Goal: Task Accomplishment & Management: Complete application form

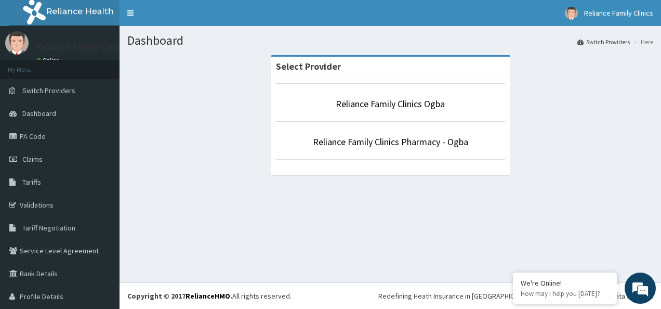
click at [446, 105] on p "Reliance Family Clinics Ogba" at bounding box center [390, 104] width 229 height 14
click at [416, 104] on link "Reliance Family Clinics Ogba" at bounding box center [390, 104] width 109 height 12
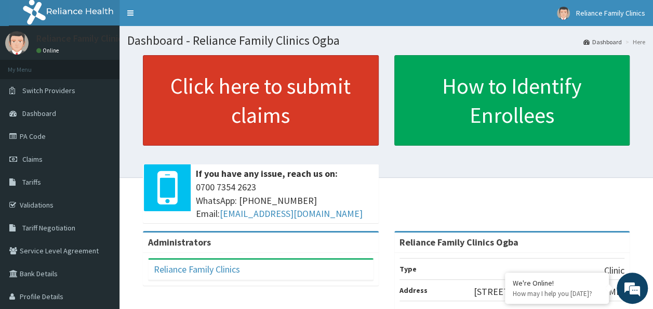
click at [325, 78] on link "Click here to submit claims" at bounding box center [261, 100] width 236 height 90
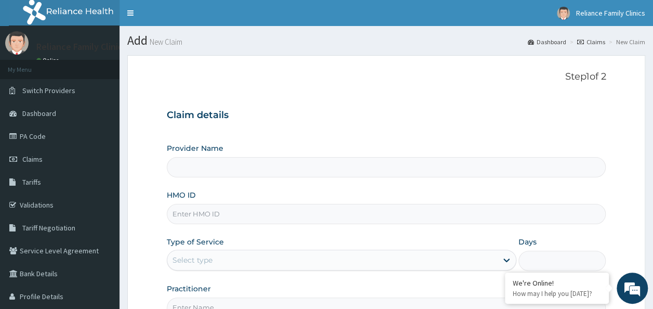
type input "Reliance Family Clinics Ogba"
click at [246, 208] on input "HMO ID" at bounding box center [387, 214] width 440 height 20
paste input "CID/10034/A"
type input "CID/10034/A"
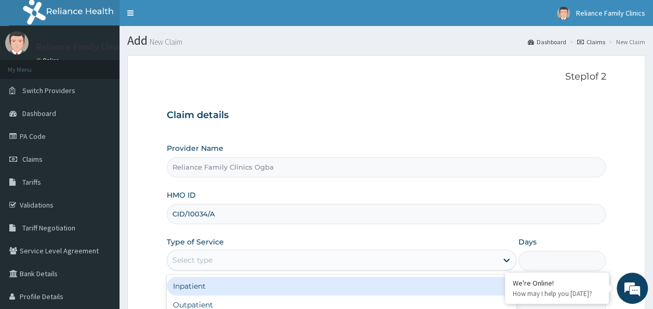
click at [218, 255] on div "Select type" at bounding box center [332, 260] width 330 height 17
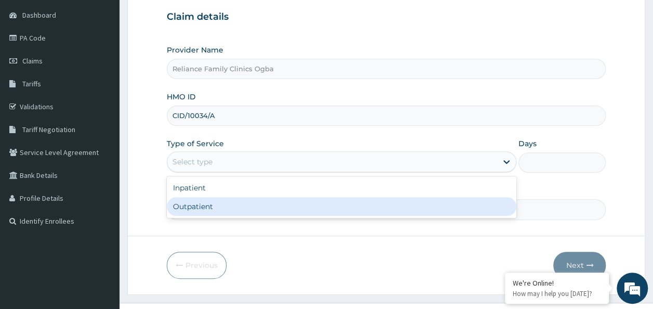
click at [258, 213] on div "Outpatient" at bounding box center [342, 206] width 350 height 19
type input "1"
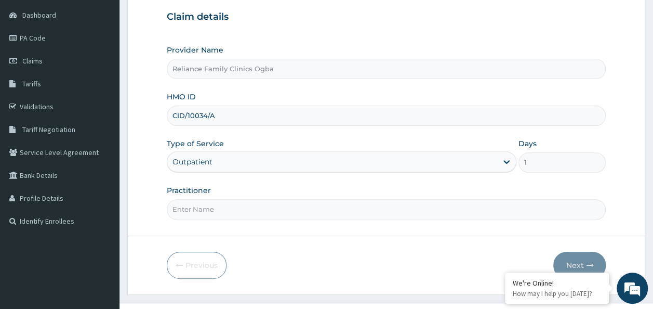
click at [253, 213] on input "Practitioner" at bounding box center [387, 209] width 440 height 20
type input "DR LOCUM"
click at [582, 262] on button "Next" at bounding box center [580, 265] width 52 height 27
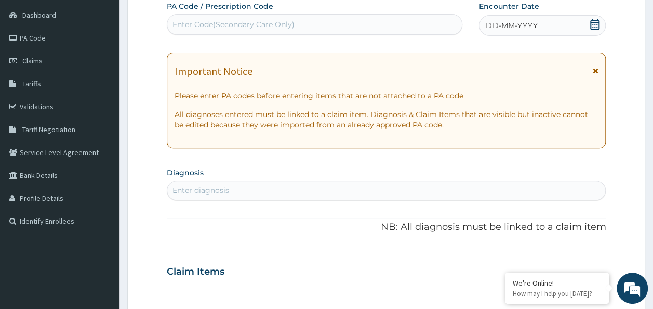
click at [596, 69] on icon at bounding box center [596, 70] width 6 height 7
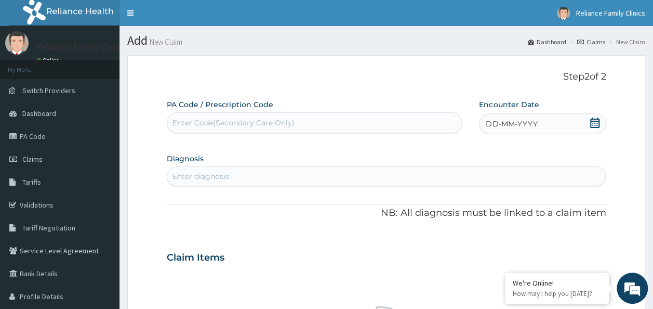
click at [594, 123] on icon at bounding box center [594, 122] width 9 height 10
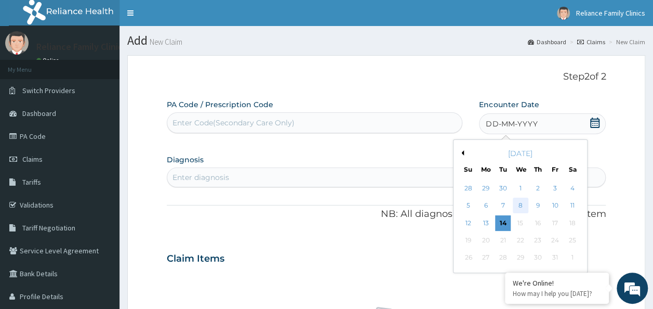
click at [523, 205] on div "8" at bounding box center [521, 206] width 16 height 16
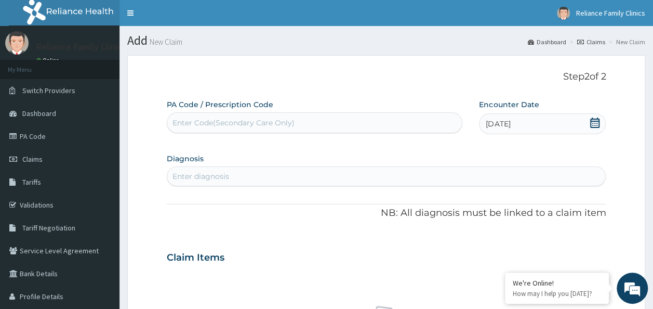
click at [255, 175] on div "Enter diagnosis" at bounding box center [386, 176] width 439 height 17
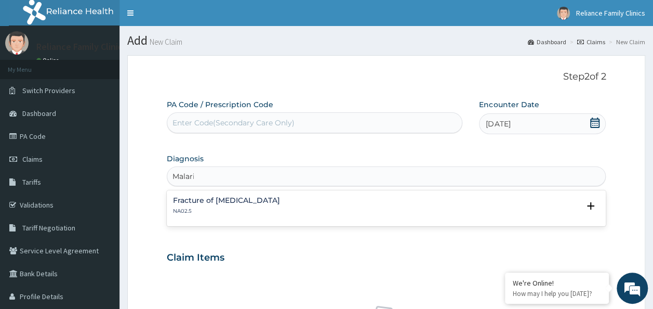
type input "Malaria"
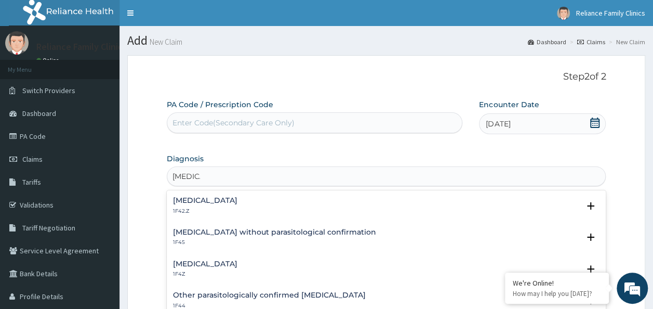
click at [238, 199] on h4 "Plasmodium malariae malaria without complication" at bounding box center [205, 200] width 64 height 8
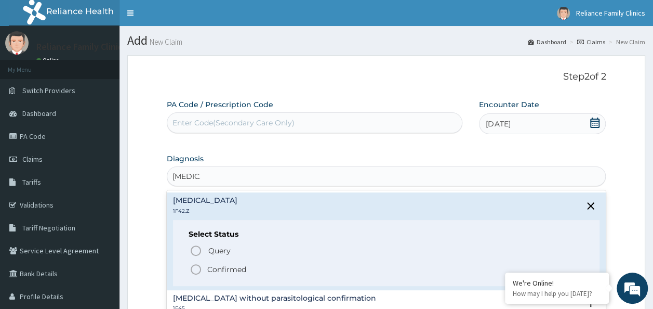
click at [199, 273] on icon "status option filled" at bounding box center [196, 269] width 12 height 12
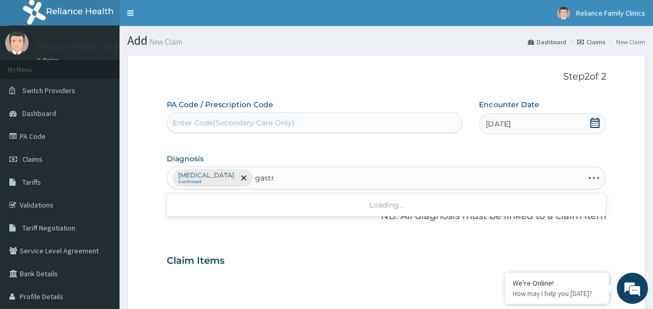
type input "gastro"
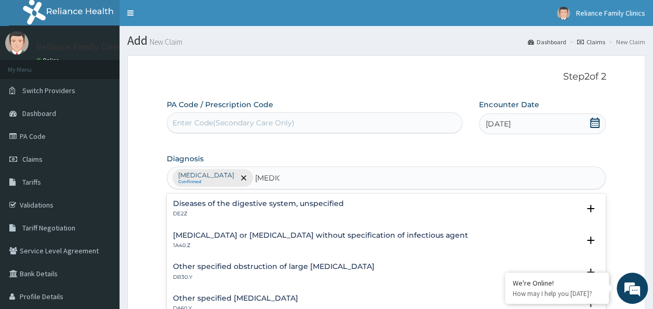
click at [203, 205] on h4 "Diseases of the digestive system, unspecified" at bounding box center [258, 204] width 171 height 8
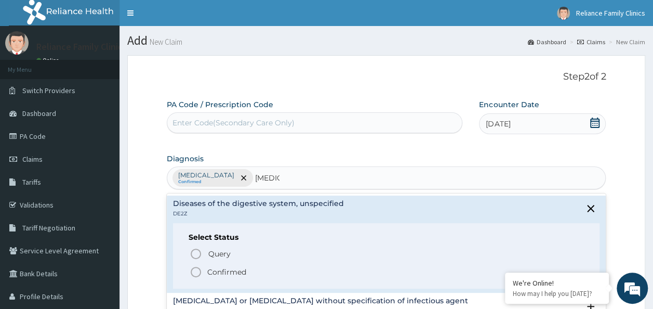
click at [196, 272] on icon "status option filled" at bounding box center [196, 272] width 12 height 12
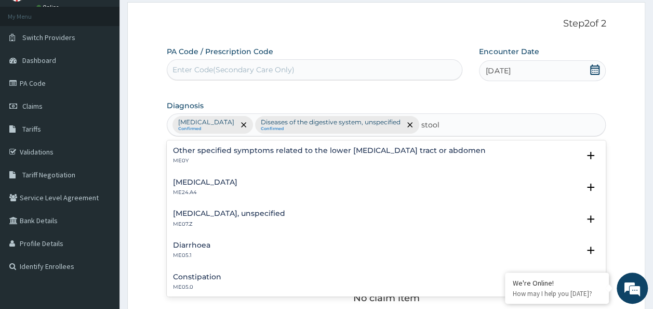
scroll to position [62, 0]
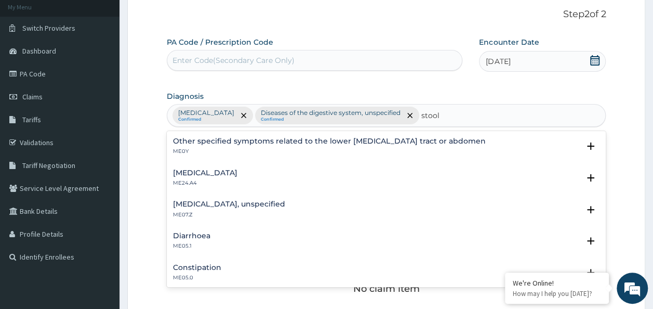
click at [225, 139] on h4 "Other specified symptoms related to the lower gastrointestinal tract or abdomen" at bounding box center [329, 141] width 313 height 8
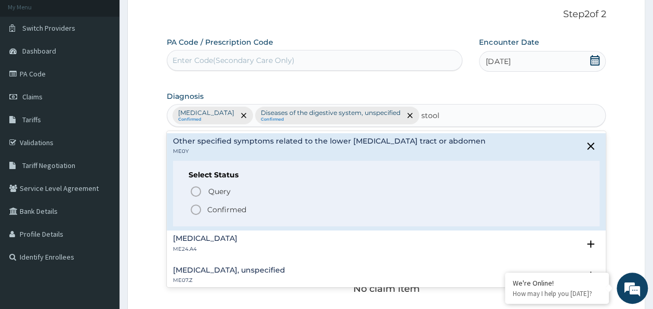
type input "stool"
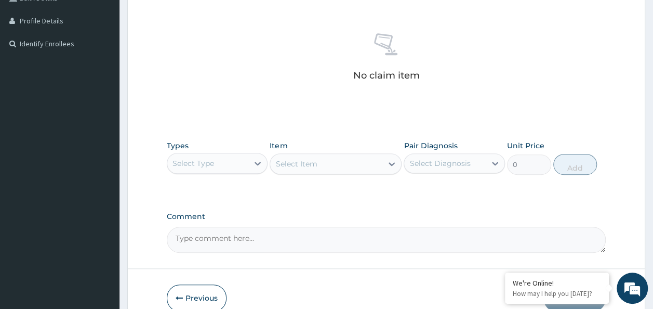
scroll to position [301, 0]
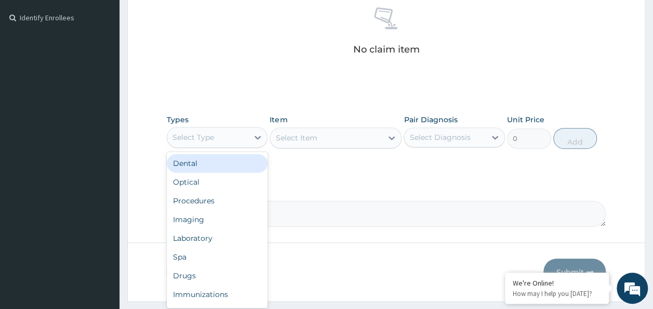
click at [216, 141] on div "Select Type" at bounding box center [208, 137] width 82 height 17
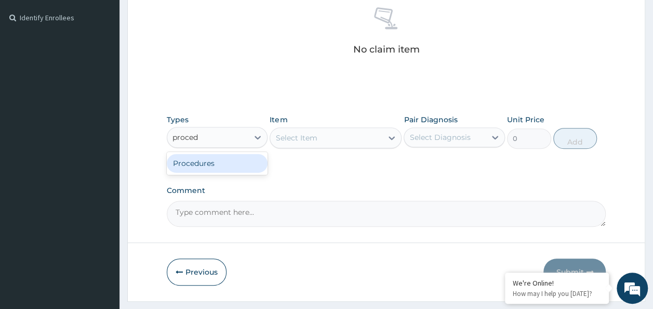
type input "procedu"
click at [214, 162] on div "Procedures" at bounding box center [217, 163] width 101 height 19
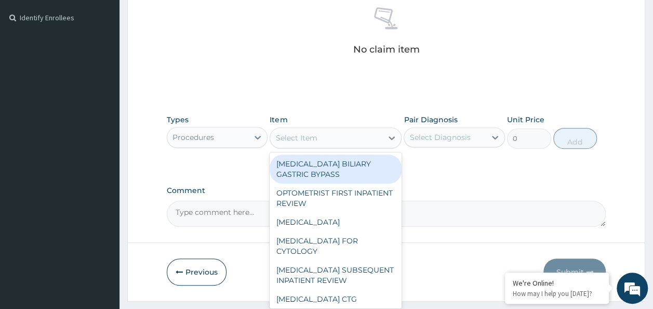
click at [325, 138] on div "Select Item" at bounding box center [326, 137] width 112 height 17
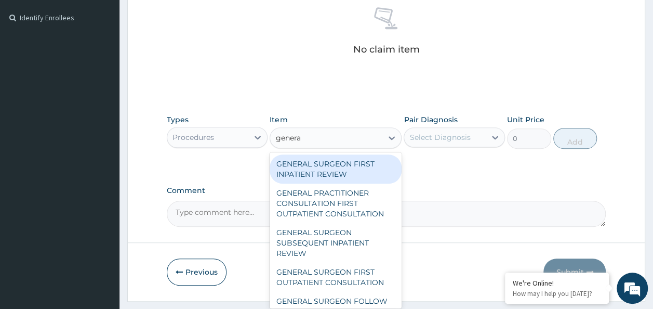
type input "general"
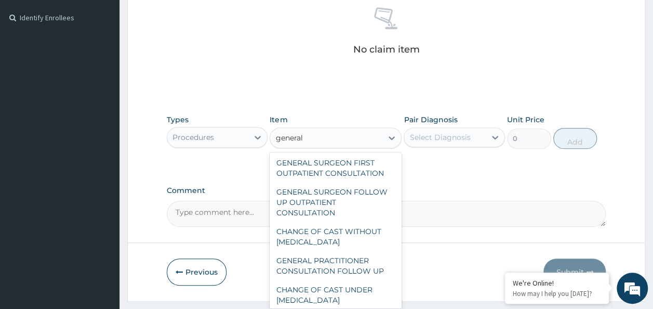
scroll to position [110, 0]
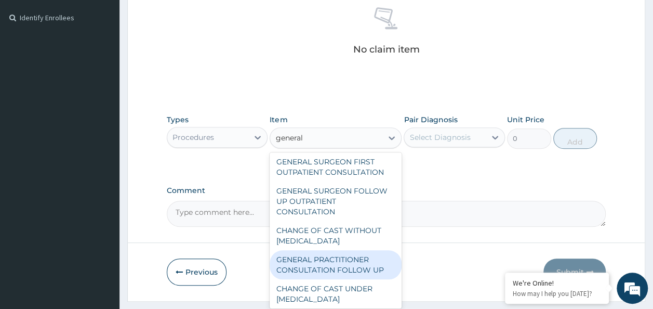
click at [357, 262] on div "GENERAL PRACTITIONER CONSULTATION FOLLOW UP" at bounding box center [336, 264] width 132 height 29
type input "2246.75"
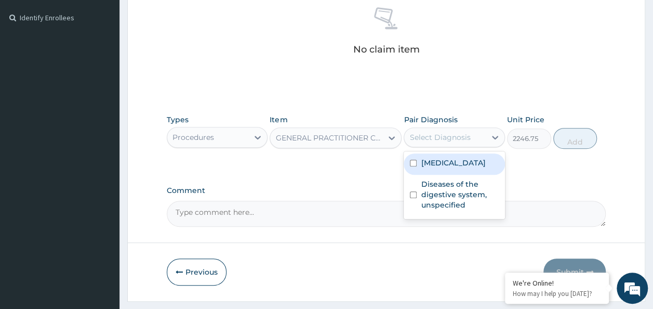
click at [464, 139] on div "Select Diagnosis" at bounding box center [440, 137] width 61 height 10
click at [454, 167] on label "Plasmodium malariae malaria without complication" at bounding box center [453, 162] width 64 height 10
checkbox input "true"
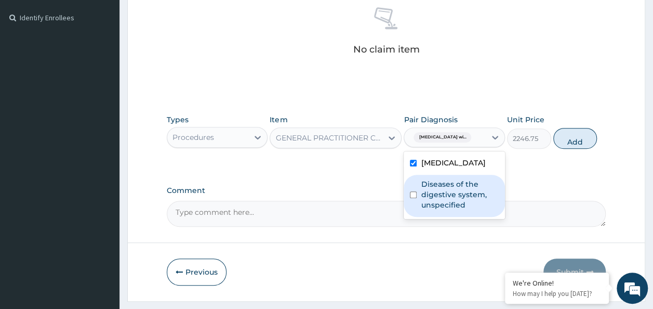
click at [452, 210] on label "Diseases of the digestive system, unspecified" at bounding box center [460, 194] width 78 height 31
checkbox input "true"
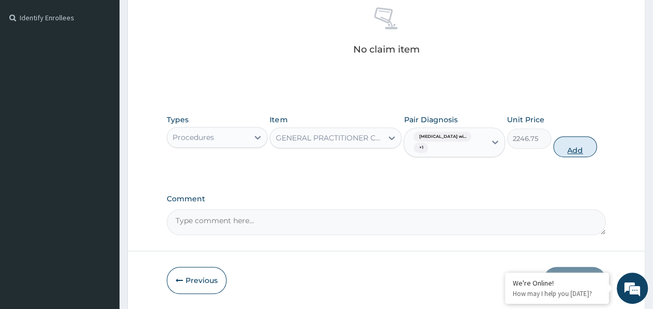
click at [587, 148] on button "Add" at bounding box center [576, 146] width 44 height 21
type input "0"
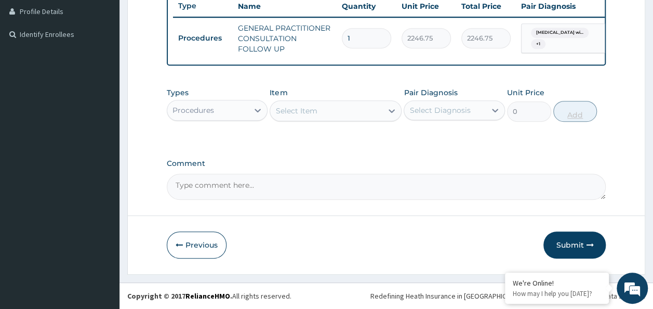
scroll to position [291, 0]
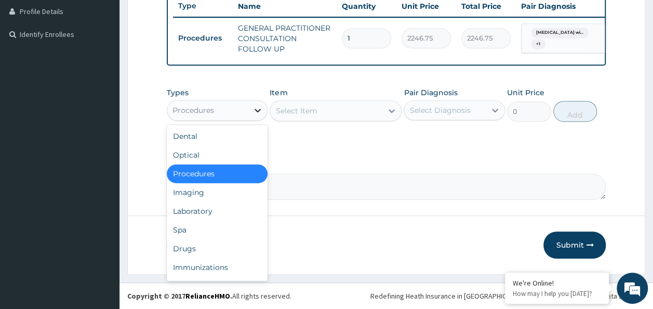
click at [249, 110] on div at bounding box center [257, 110] width 19 height 19
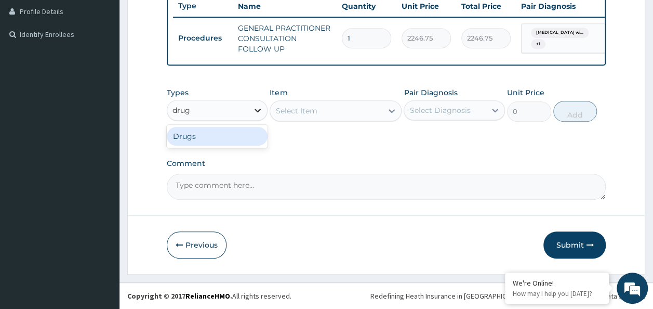
type input "drugs"
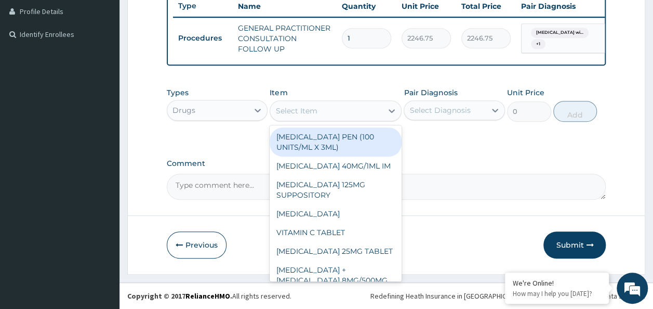
click at [310, 109] on div "Select Item" at bounding box center [296, 111] width 42 height 10
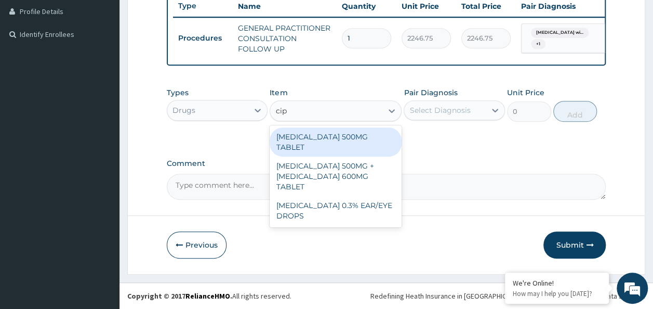
type input "cipr"
click at [308, 135] on div "CIPROFLOXACIN 500MG TABLET" at bounding box center [336, 141] width 132 height 29
type input "400"
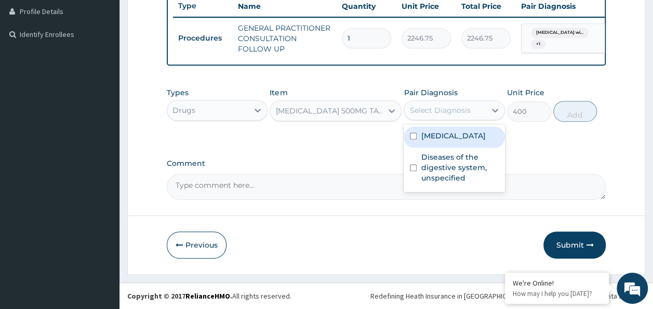
click at [464, 112] on div "Select Diagnosis" at bounding box center [440, 110] width 61 height 10
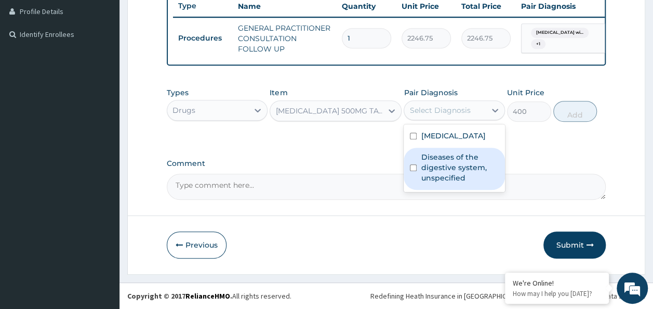
drag, startPoint x: 451, startPoint y: 151, endPoint x: 445, endPoint y: 205, distance: 53.8
click at [445, 192] on div "Plasmodium malariae malaria without complication Diseases of the digestive syst…" at bounding box center [454, 158] width 101 height 68
click at [445, 183] on label "Diseases of the digestive system, unspecified" at bounding box center [460, 167] width 78 height 31
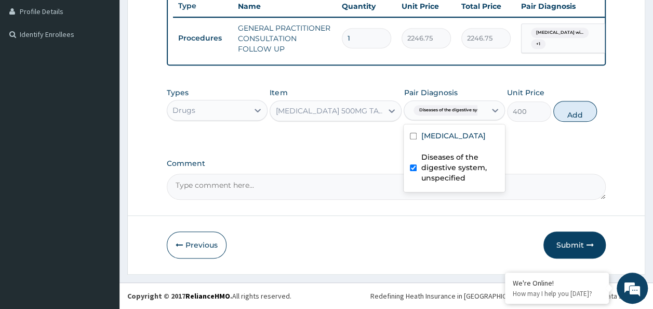
checkbox input "true"
click at [442, 141] on label "Plasmodium malariae malaria without complication" at bounding box center [453, 135] width 64 height 10
checkbox input "true"
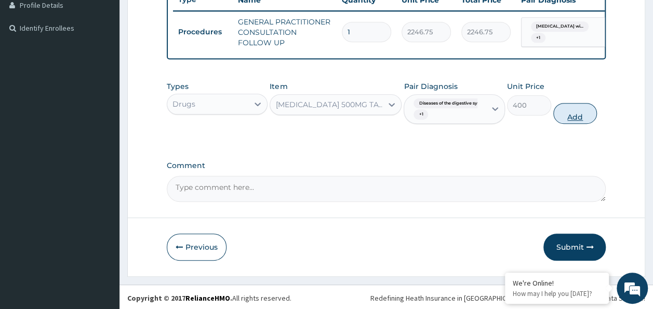
click at [576, 123] on button "Add" at bounding box center [576, 113] width 44 height 21
type input "0"
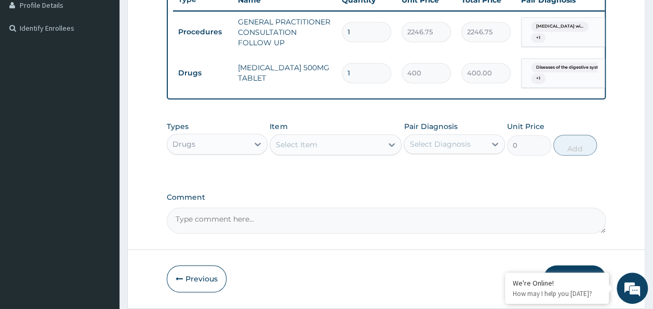
type input "14"
type input "5600.00"
type input "14"
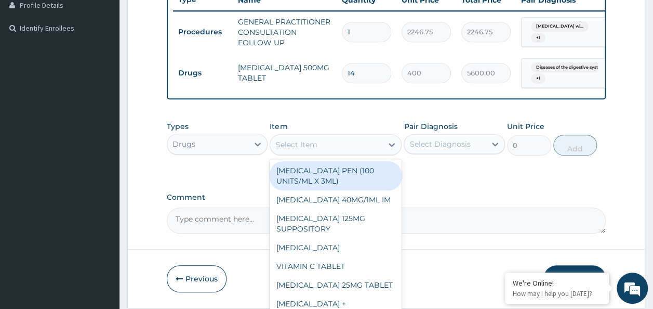
click at [307, 149] on div "Select Item" at bounding box center [296, 144] width 42 height 10
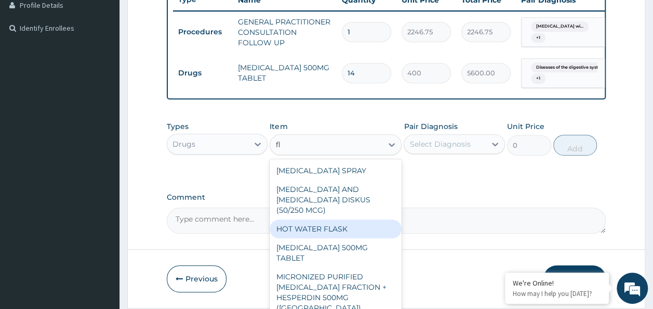
type input "f"
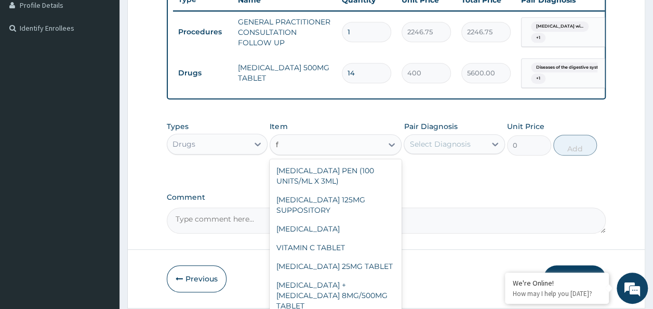
type input "f"
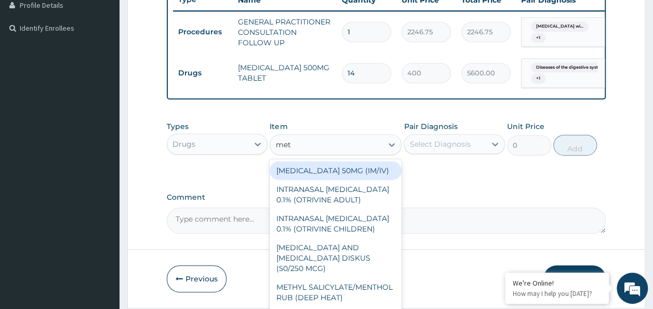
type input "metr"
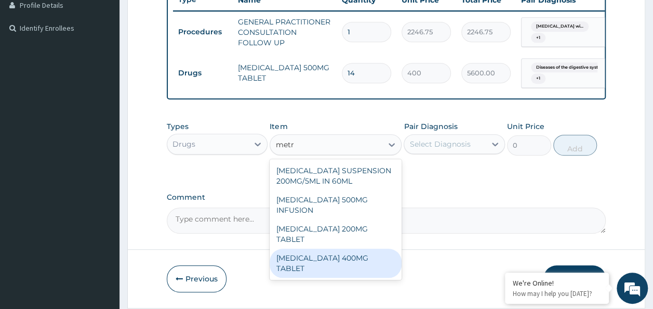
click at [317, 270] on div "METRONIDAZOLE 400MG TABLET" at bounding box center [336, 262] width 132 height 29
type input "125"
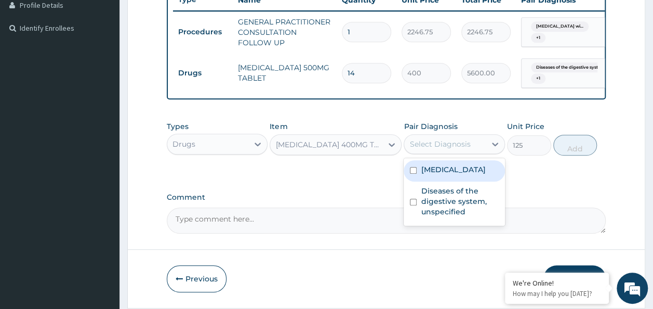
click at [451, 149] on div "Select Diagnosis" at bounding box center [440, 144] width 61 height 10
click at [442, 175] on label "Plasmodium malariae malaria without complication" at bounding box center [453, 169] width 64 height 10
checkbox input "true"
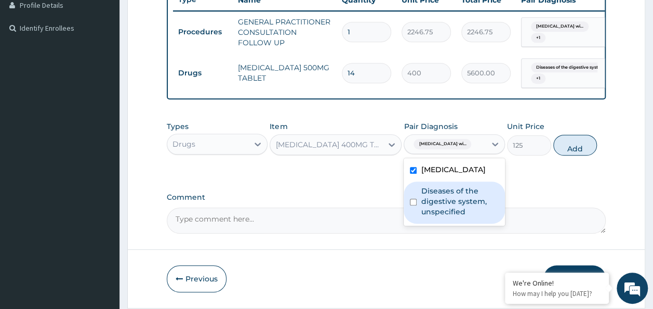
click at [440, 217] on label "Diseases of the digestive system, unspecified" at bounding box center [460, 201] width 78 height 31
checkbox input "true"
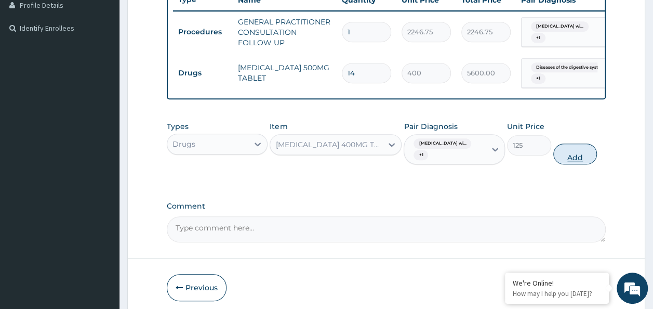
click at [581, 161] on button "Add" at bounding box center [576, 153] width 44 height 21
type input "0"
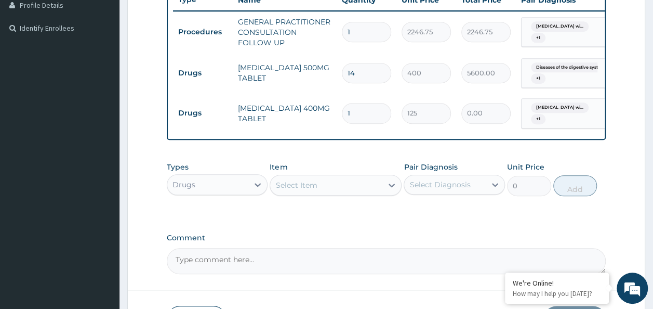
type input "0.00"
type input "2"
type input "250.00"
type input "21"
type input "2625.00"
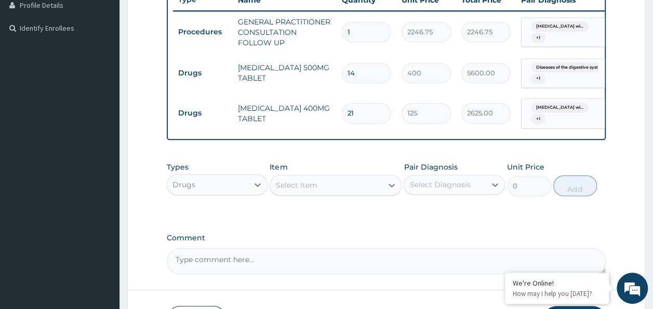
scroll to position [344, 0]
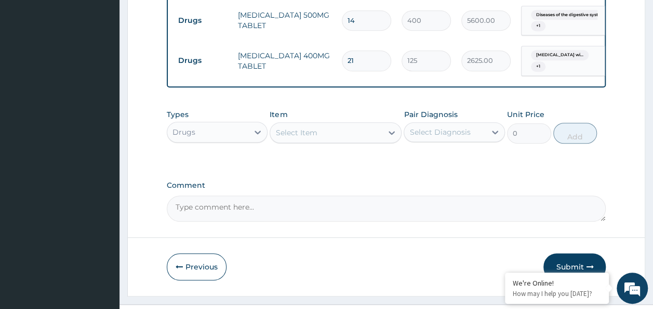
type input "21"
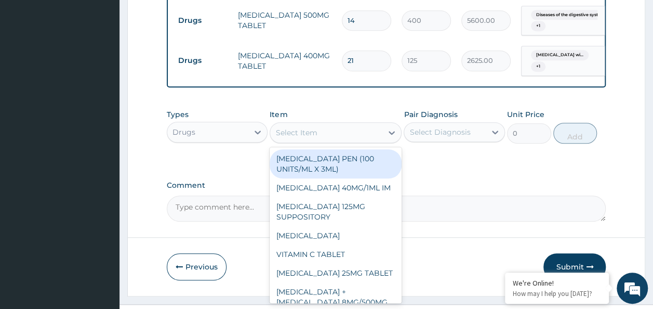
click at [336, 134] on div "Select Item" at bounding box center [326, 132] width 112 height 17
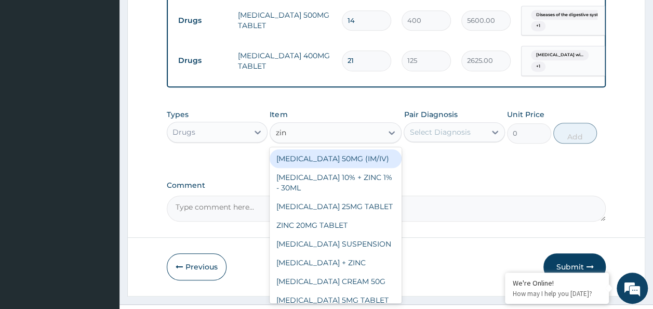
type input "zinc"
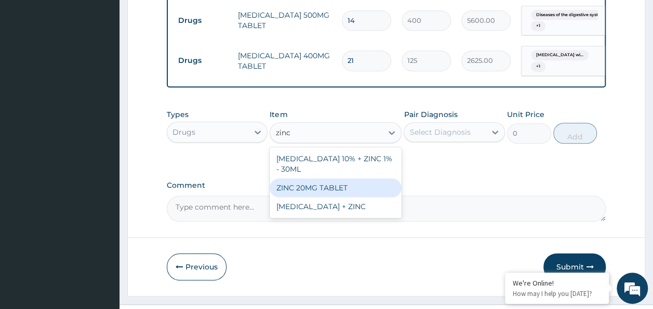
click at [307, 191] on div "ZINC 20MG TABLET" at bounding box center [336, 187] width 132 height 19
type input "50"
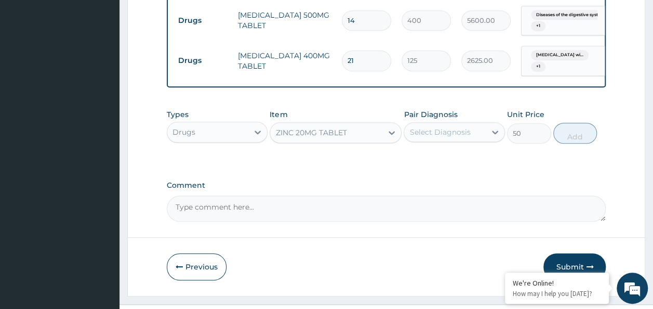
click at [483, 134] on div "Select Diagnosis" at bounding box center [445, 132] width 82 height 17
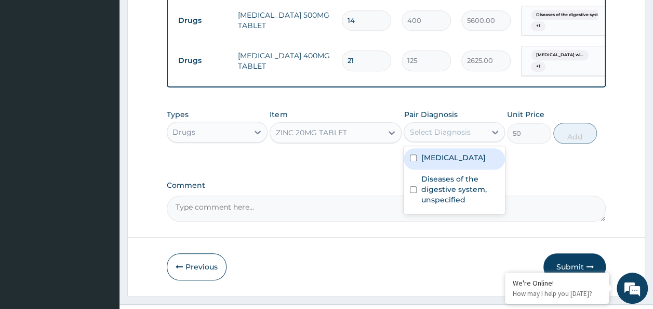
click at [459, 163] on label "Plasmodium malariae malaria without complication" at bounding box center [453, 157] width 64 height 10
checkbox input "true"
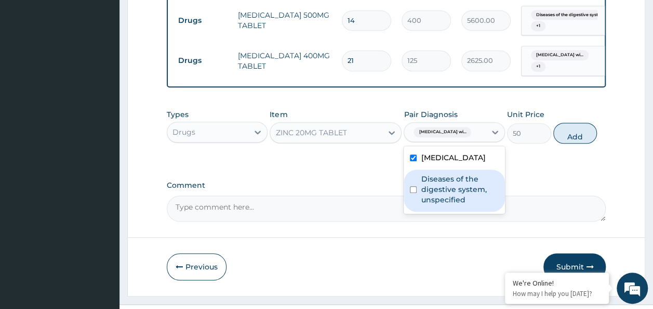
click at [450, 205] on label "Diseases of the digestive system, unspecified" at bounding box center [460, 189] width 78 height 31
checkbox input "true"
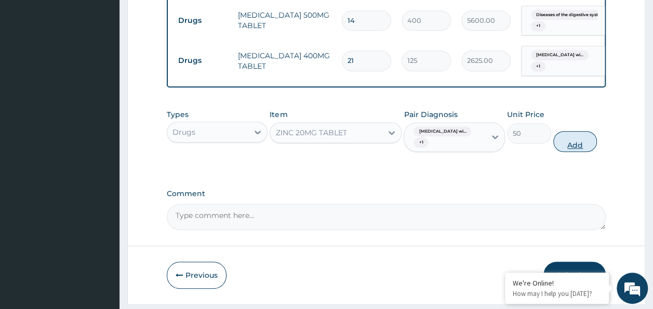
click at [579, 152] on button "Add" at bounding box center [576, 141] width 44 height 21
type input "0"
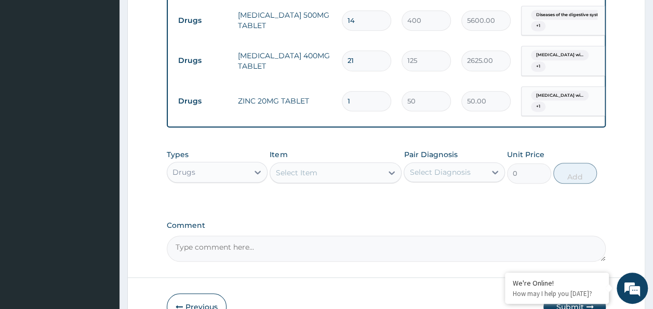
type input "10"
type input "500.00"
type input "10"
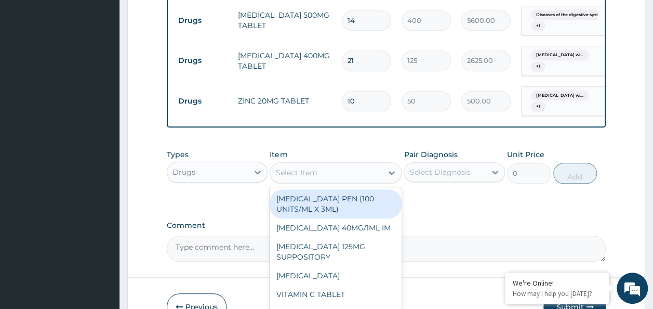
click at [317, 181] on div "Select Item" at bounding box center [326, 172] width 112 height 17
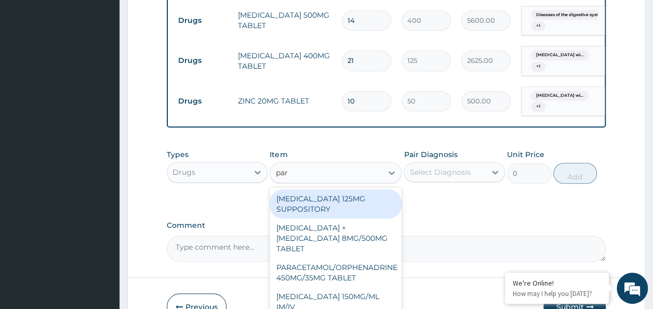
type input "para"
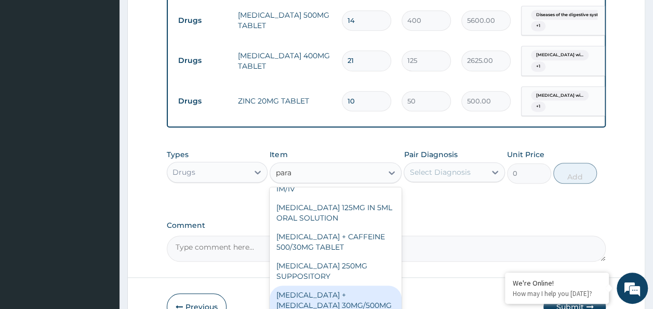
scroll to position [411, 0]
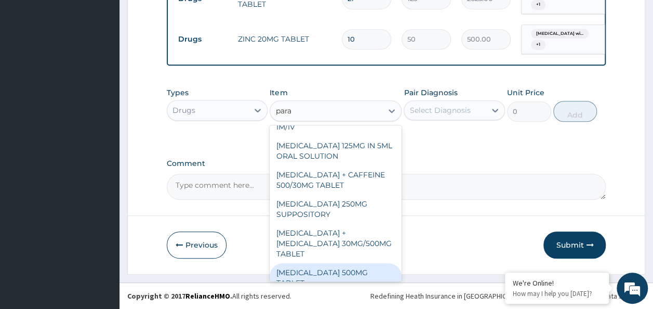
click at [346, 263] on div "PARACETAMOL 500MG TABLET" at bounding box center [336, 277] width 132 height 29
type input "30"
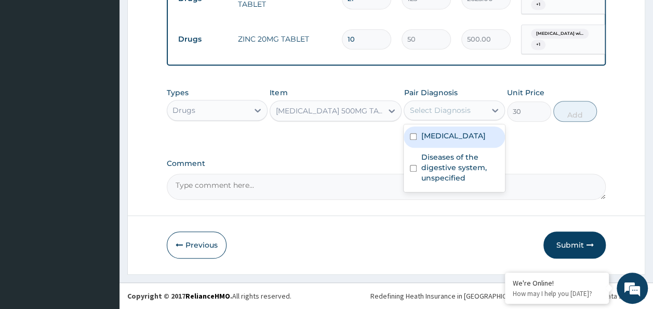
click at [446, 112] on div "Select Diagnosis" at bounding box center [440, 110] width 61 height 10
click at [444, 141] on label "Plasmodium malariae malaria without complication" at bounding box center [453, 135] width 64 height 10
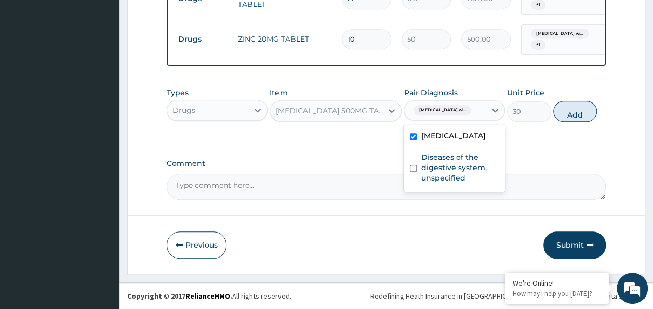
checkbox input "true"
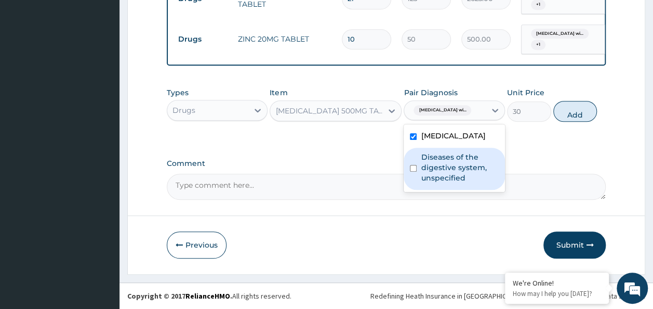
click at [445, 182] on label "Diseases of the digestive system, unspecified" at bounding box center [460, 167] width 78 height 31
checkbox input "true"
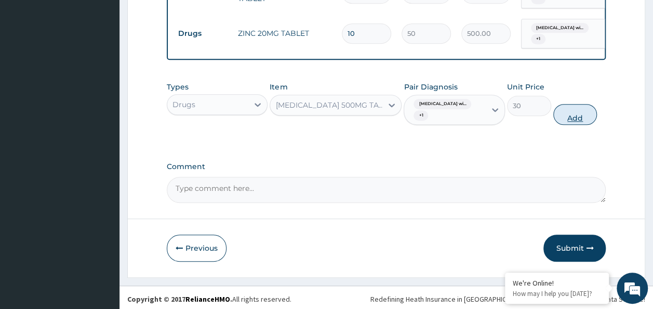
click at [569, 112] on button "Add" at bounding box center [576, 114] width 44 height 21
type input "0"
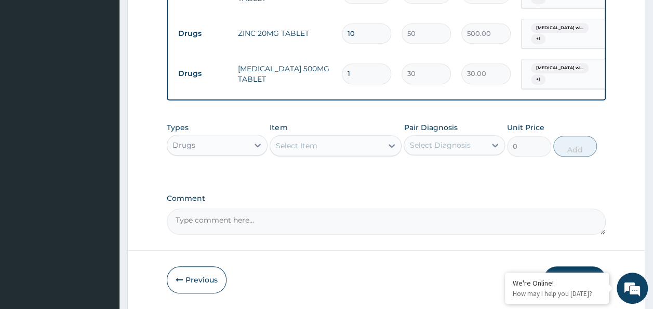
type input "18"
type input "540.00"
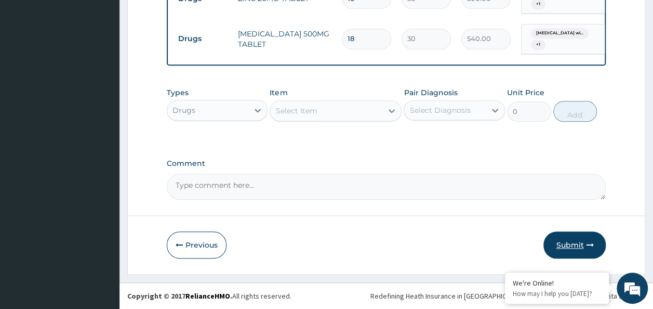
type input "18"
click at [585, 246] on button "Submit" at bounding box center [575, 244] width 62 height 27
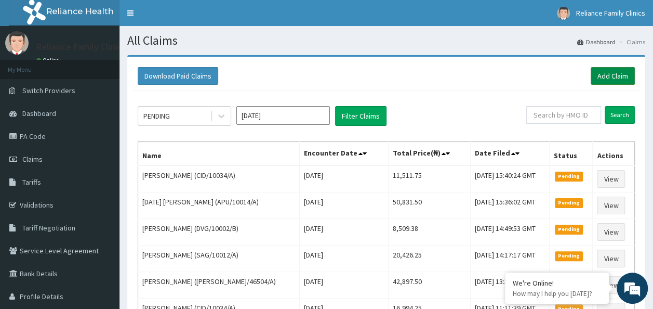
click at [609, 75] on link "Add Claim" at bounding box center [613, 76] width 44 height 18
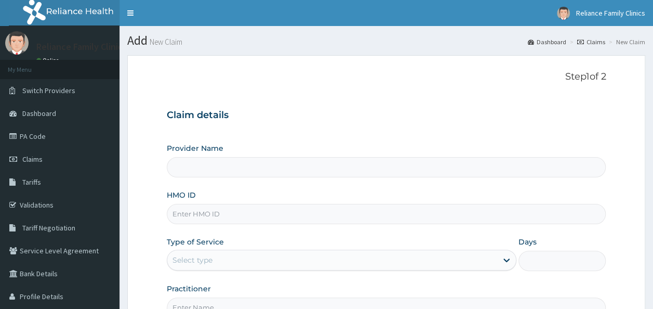
type input "Reliance Family Clinics Ogba"
click at [214, 213] on input "HMO ID" at bounding box center [387, 214] width 440 height 20
paste input "AJM/10057/A"
type input "AJM/10057/A"
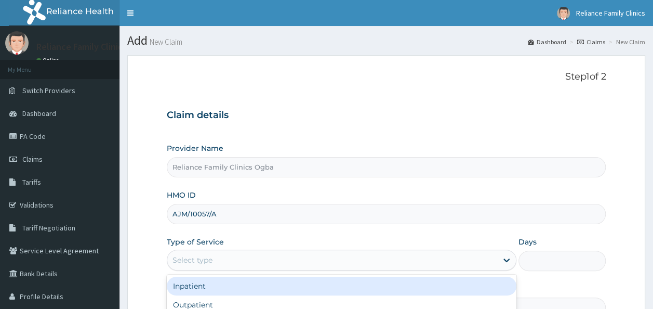
click at [318, 259] on div "Select type" at bounding box center [332, 260] width 330 height 17
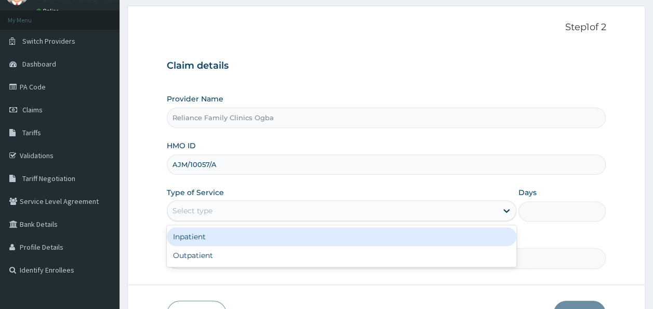
scroll to position [65, 0]
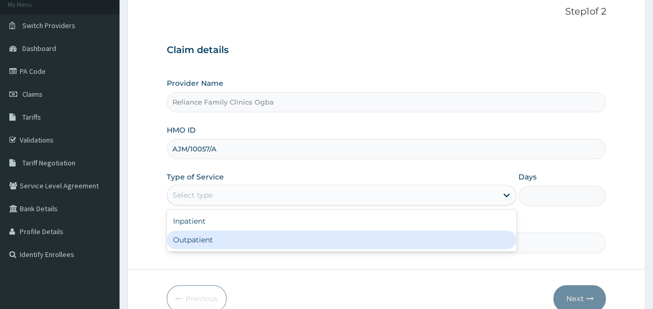
click at [203, 245] on div "Outpatient" at bounding box center [342, 239] width 350 height 19
type input "1"
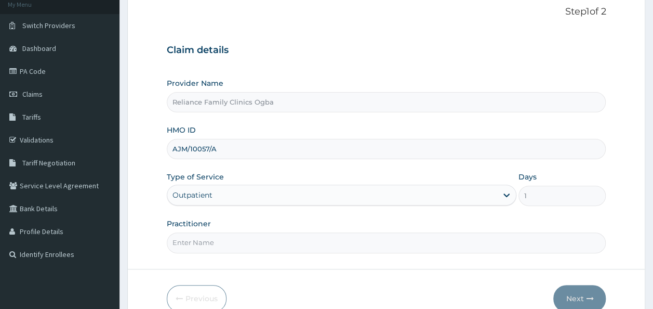
click at [236, 241] on input "Practitioner" at bounding box center [387, 242] width 440 height 20
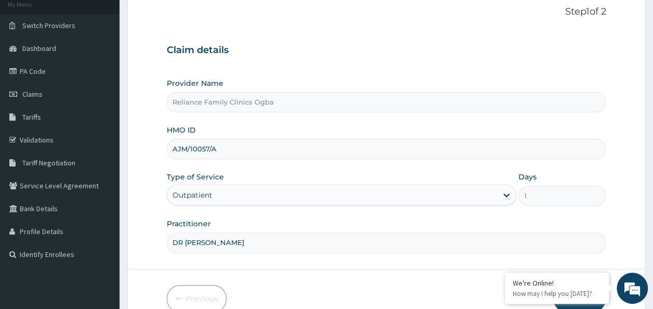
scroll to position [116, 0]
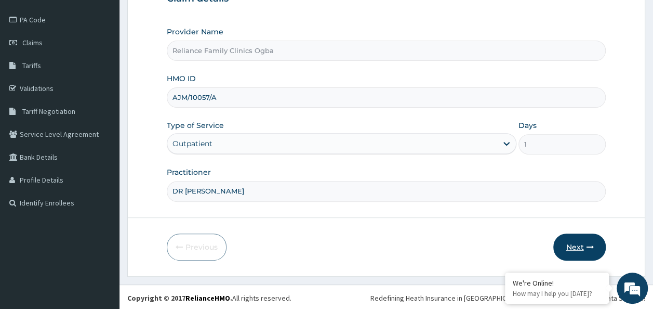
type input "DR [PERSON_NAME]"
click at [586, 243] on icon "button" at bounding box center [589, 246] width 7 height 7
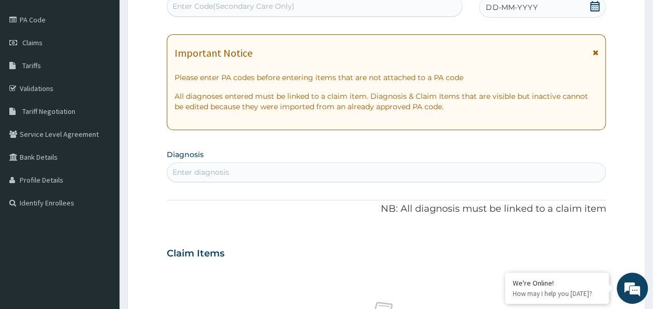
scroll to position [0, 0]
click at [596, 50] on icon at bounding box center [596, 52] width 6 height 7
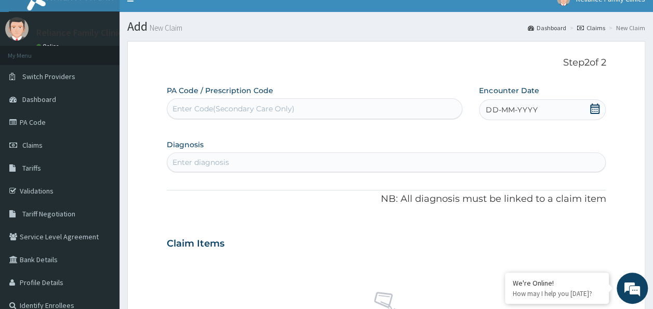
scroll to position [12, 0]
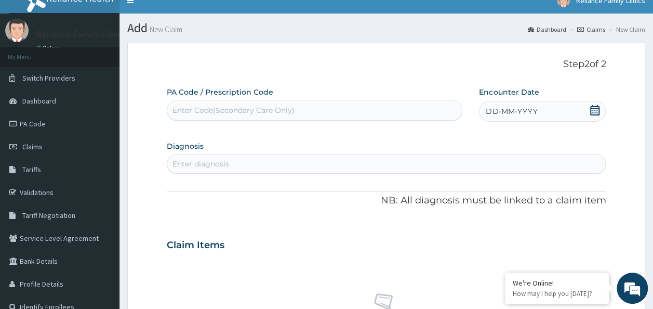
click at [591, 113] on icon at bounding box center [594, 110] width 9 height 10
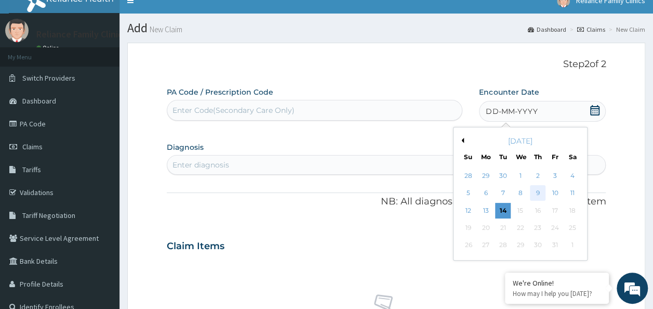
click at [536, 191] on div "9" at bounding box center [538, 194] width 16 height 16
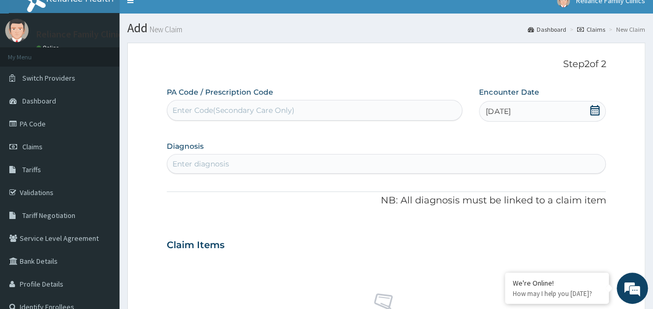
click at [294, 161] on div "Enter diagnosis" at bounding box center [386, 163] width 439 height 17
type input "Malaria"
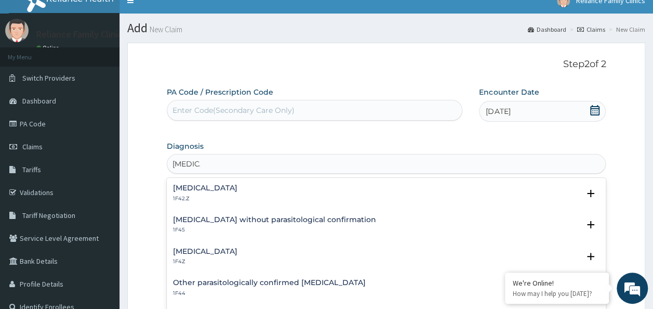
click at [238, 185] on h4 "Plasmodium malariae malaria without complication" at bounding box center [205, 188] width 64 height 8
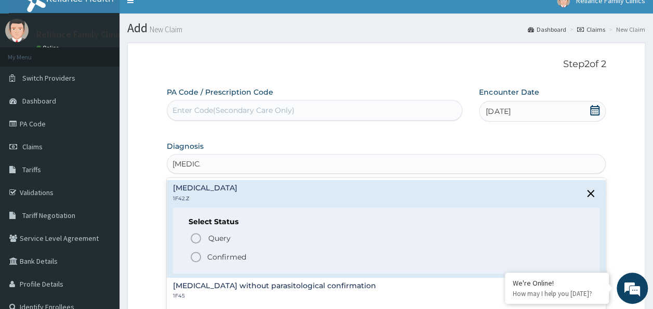
click at [197, 256] on icon "status option filled" at bounding box center [196, 257] width 12 height 12
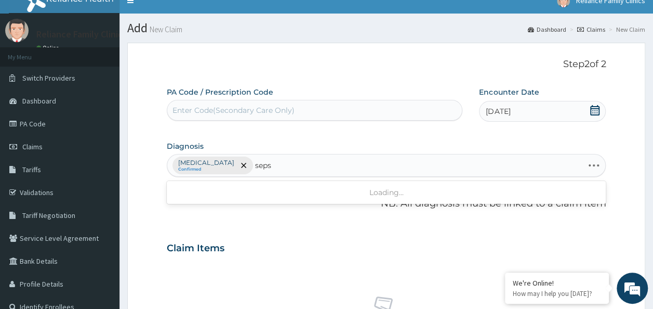
type input "sepsi"
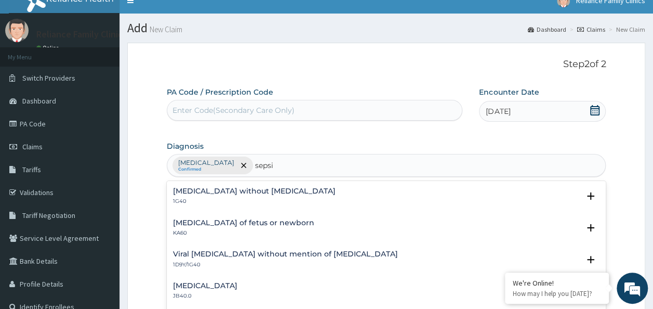
click at [201, 191] on h4 "Sepsis without septic shock" at bounding box center [254, 191] width 163 height 8
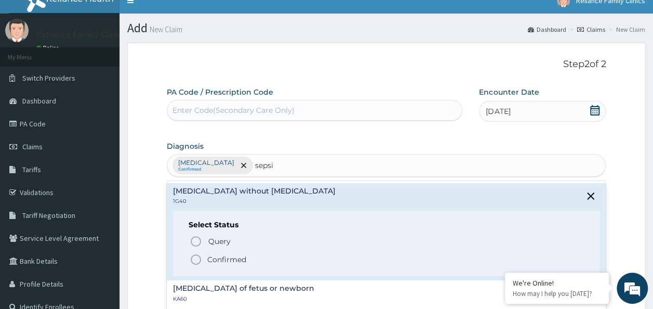
click at [193, 261] on icon "status option filled" at bounding box center [196, 259] width 12 height 12
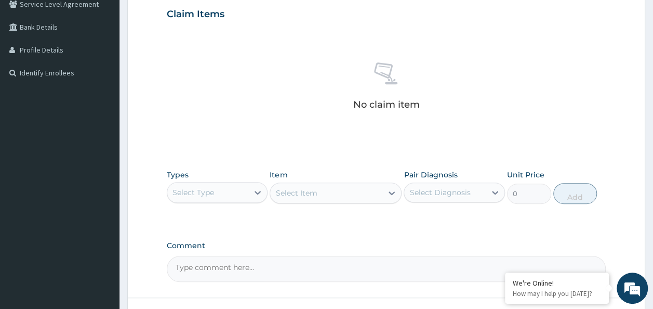
scroll to position [256, 0]
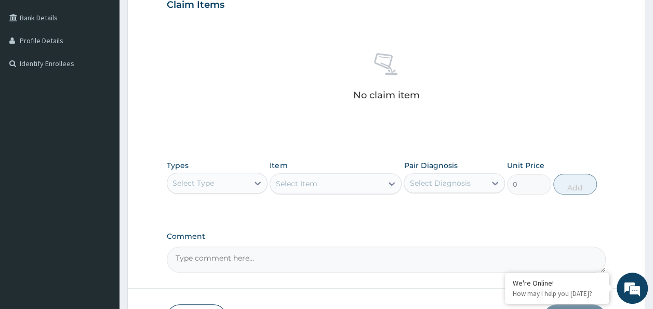
click at [236, 188] on div "Select Type" at bounding box center [208, 183] width 82 height 17
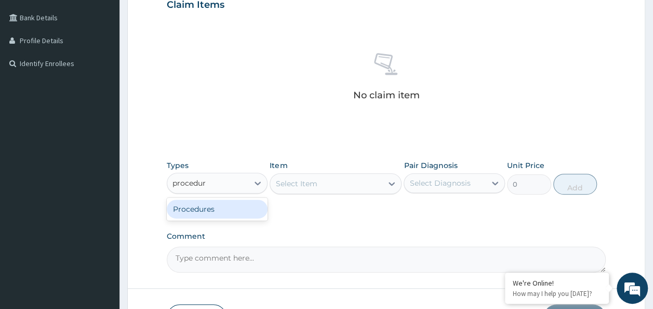
type input "procedure"
click at [233, 205] on div "Procedures" at bounding box center [217, 209] width 101 height 19
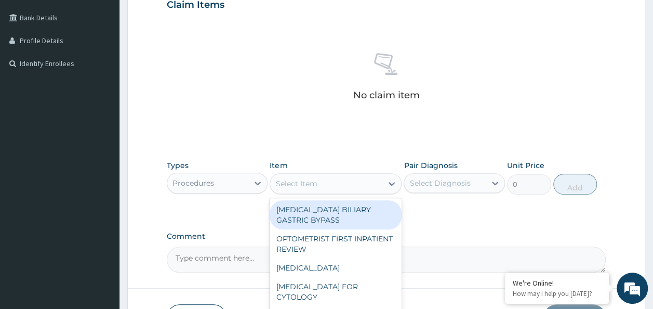
click at [337, 183] on div "Select Item" at bounding box center [326, 183] width 112 height 17
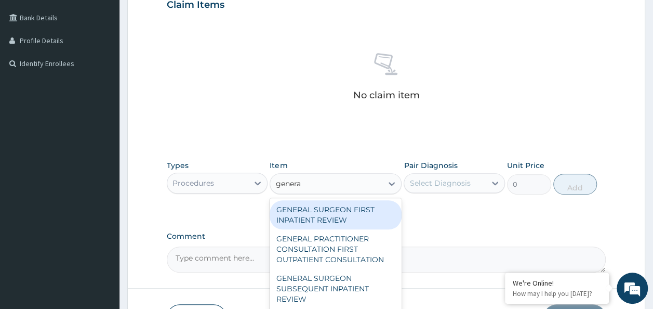
type input "general"
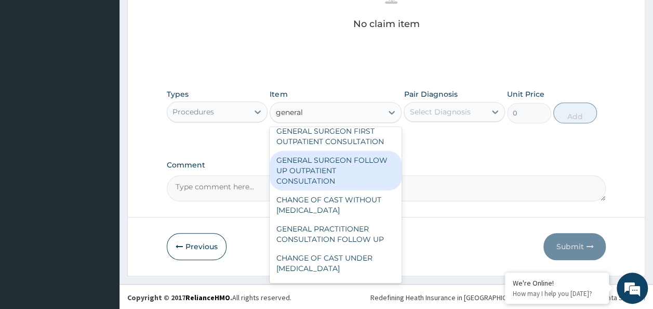
scroll to position [125, 0]
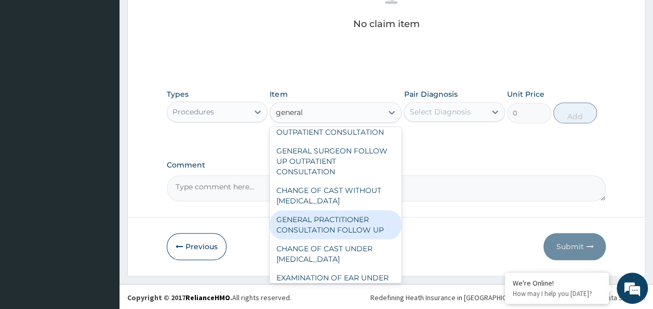
click at [349, 219] on div "GENERAL PRACTITIONER CONSULTATION FOLLOW UP" at bounding box center [336, 224] width 132 height 29
type input "2246.75"
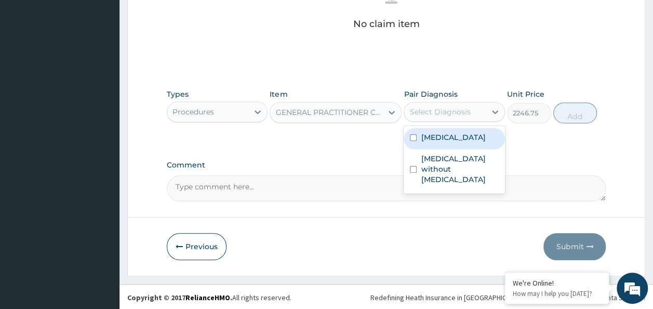
click at [485, 116] on div "Select Diagnosis" at bounding box center [445, 111] width 82 height 17
click at [449, 142] on label "Plasmodium malariae malaria without complication" at bounding box center [453, 137] width 64 height 10
checkbox input "true"
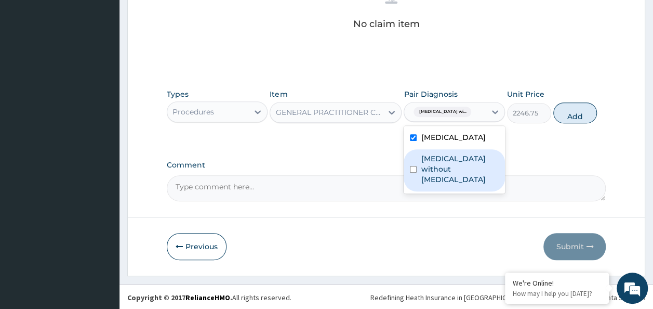
click at [447, 178] on label "Sepsis without septic shock" at bounding box center [460, 168] width 78 height 31
checkbox input "true"
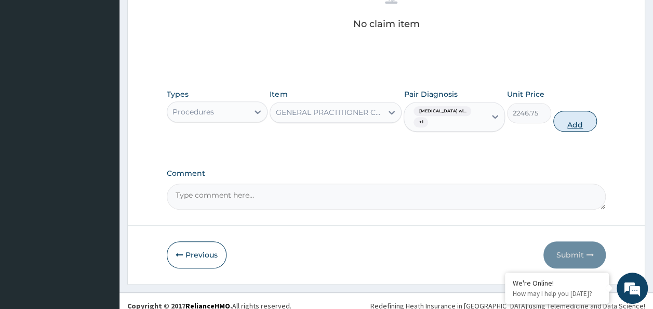
click at [575, 124] on button "Add" at bounding box center [576, 121] width 44 height 21
type input "0"
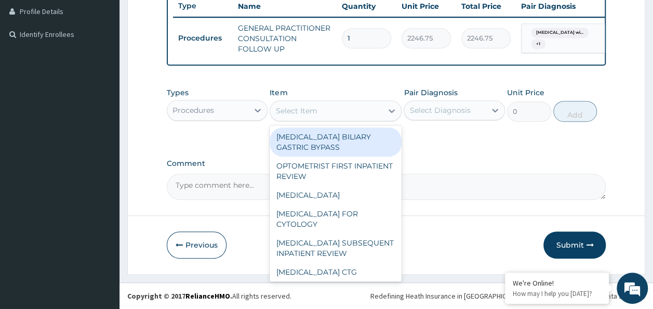
click at [294, 107] on div "Select Item" at bounding box center [296, 111] width 42 height 10
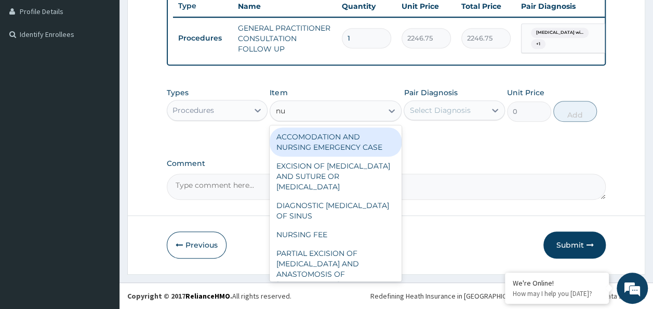
type input "nur"
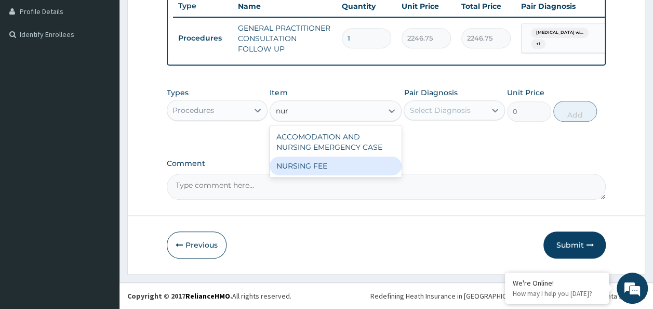
click at [280, 166] on div "NURSING FEE" at bounding box center [336, 165] width 132 height 19
type input "1500"
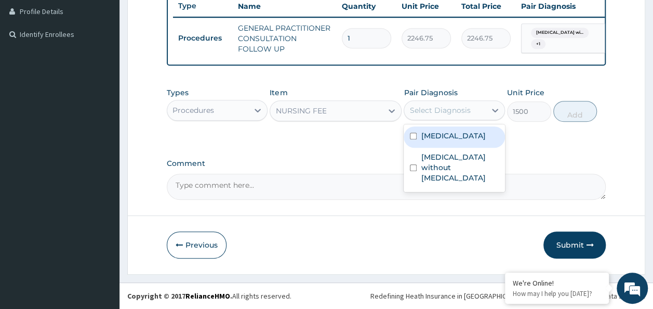
click at [471, 105] on div "Select Diagnosis" at bounding box center [445, 110] width 82 height 17
click at [450, 141] on label "Plasmodium malariae malaria without complication" at bounding box center [453, 135] width 64 height 10
checkbox input "true"
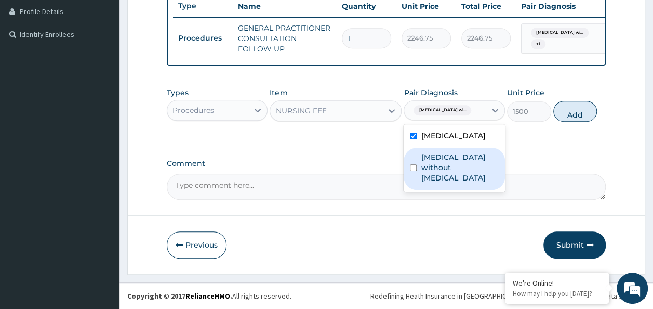
click at [440, 183] on label "Sepsis without septic shock" at bounding box center [460, 167] width 78 height 31
checkbox input "true"
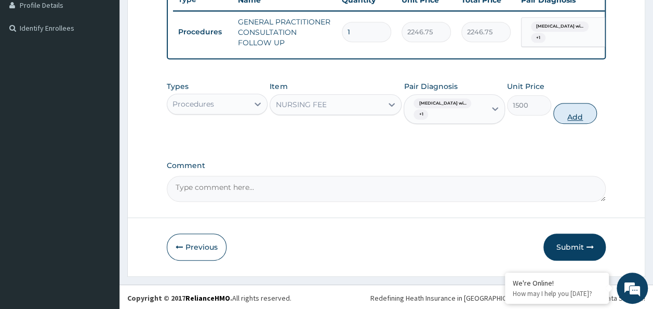
click at [573, 117] on button "Add" at bounding box center [576, 113] width 44 height 21
type input "0"
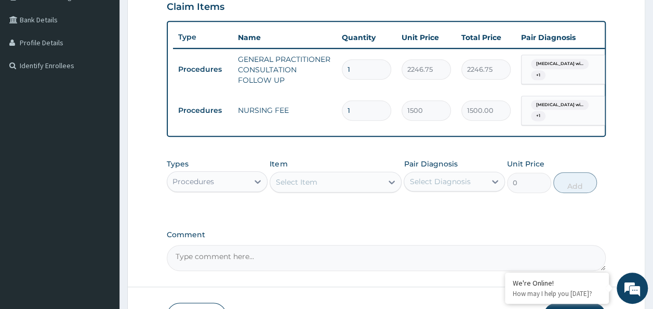
scroll to position [332, 0]
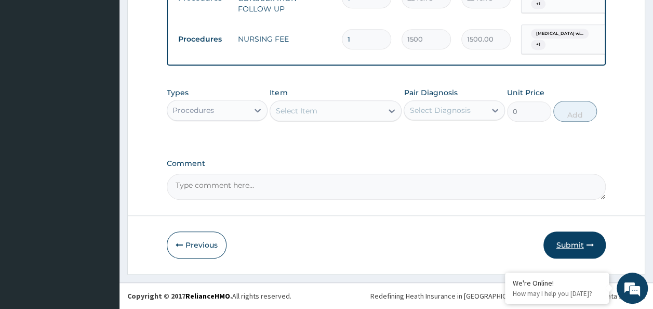
click at [566, 243] on button "Submit" at bounding box center [575, 244] width 62 height 27
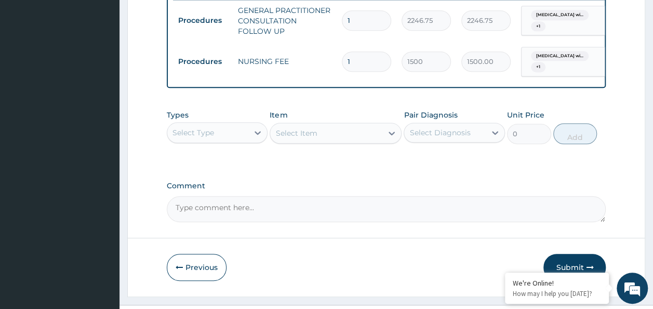
scroll to position [442, 0]
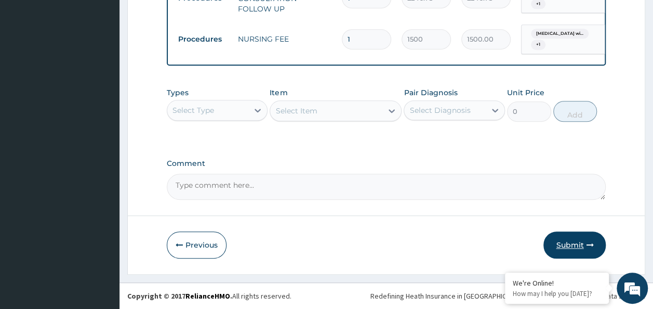
click at [567, 248] on button "Submit" at bounding box center [575, 244] width 62 height 27
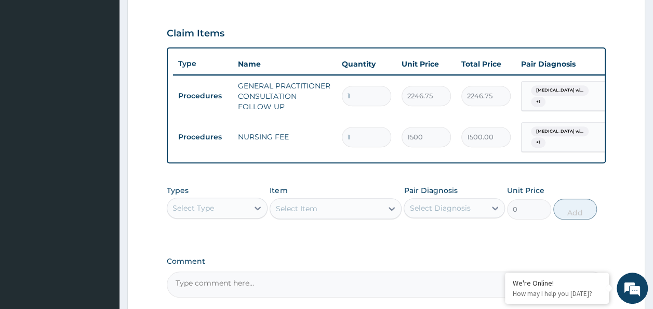
scroll to position [338, 0]
click at [357, 132] on input "1" at bounding box center [366, 138] width 49 height 20
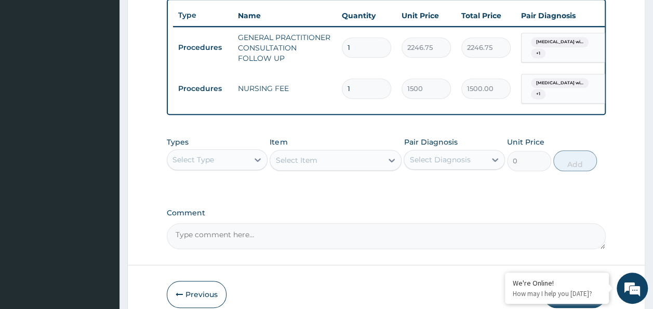
scroll to position [398, 0]
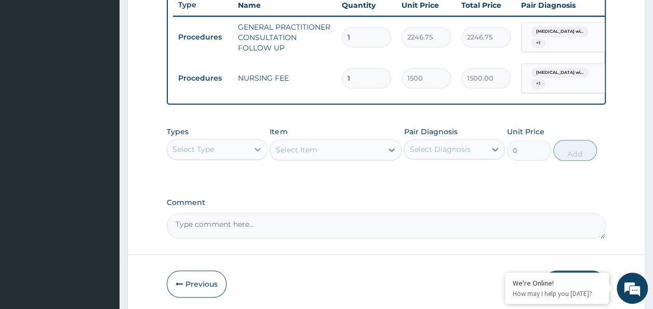
click at [253, 152] on icon at bounding box center [258, 149] width 10 height 10
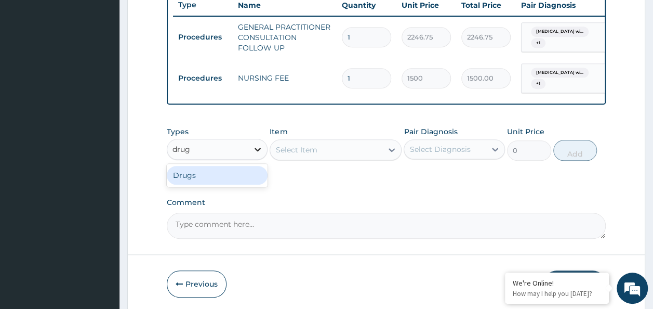
type input "drugs"
